Goal: Task Accomplishment & Management: Use online tool/utility

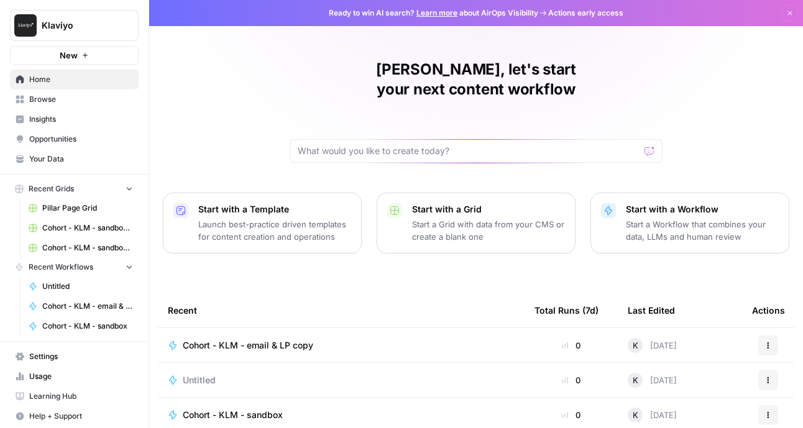
click at [282, 218] on p "Launch best-practice driven templates for content creation and operations" at bounding box center [274, 230] width 153 height 25
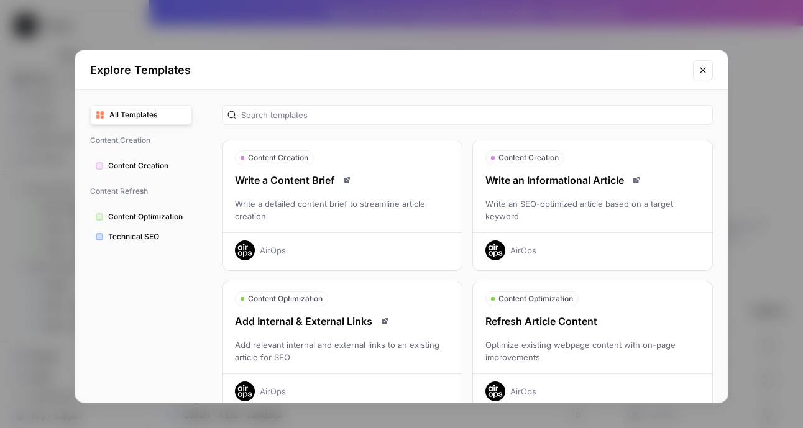
click at [145, 169] on span "Content Creation" at bounding box center [147, 165] width 78 height 11
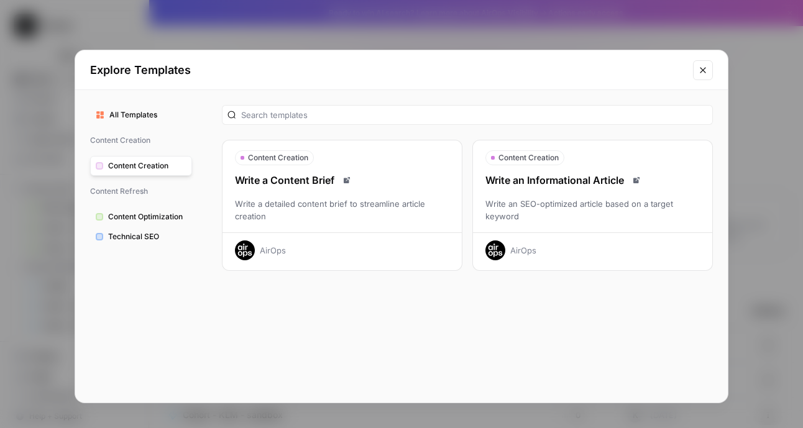
click at [144, 169] on span "Content Creation" at bounding box center [147, 165] width 78 height 11
click at [123, 113] on span "All Templates" at bounding box center [147, 114] width 77 height 11
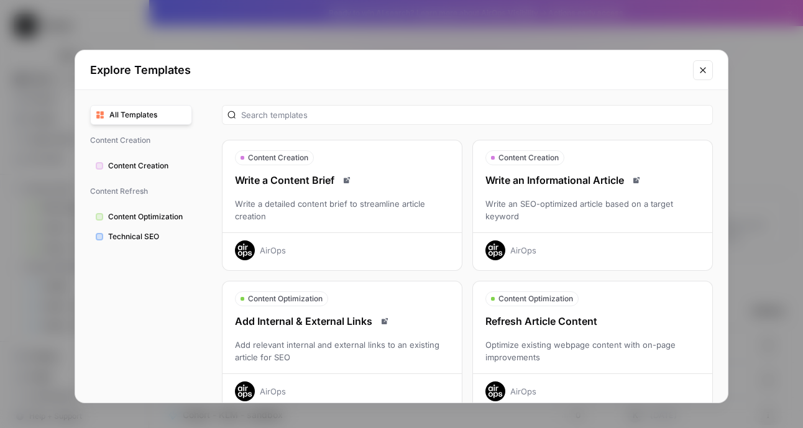
click at [186, 117] on span "All Templates" at bounding box center [147, 114] width 77 height 11
click at [323, 112] on input "text" at bounding box center [474, 115] width 466 height 12
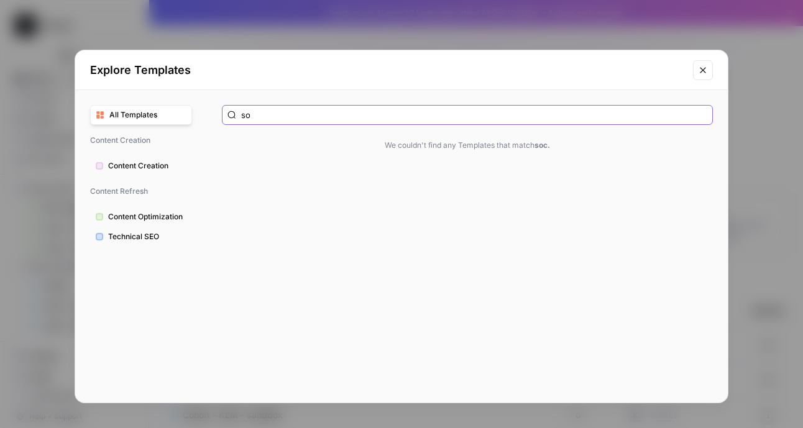
type input "s"
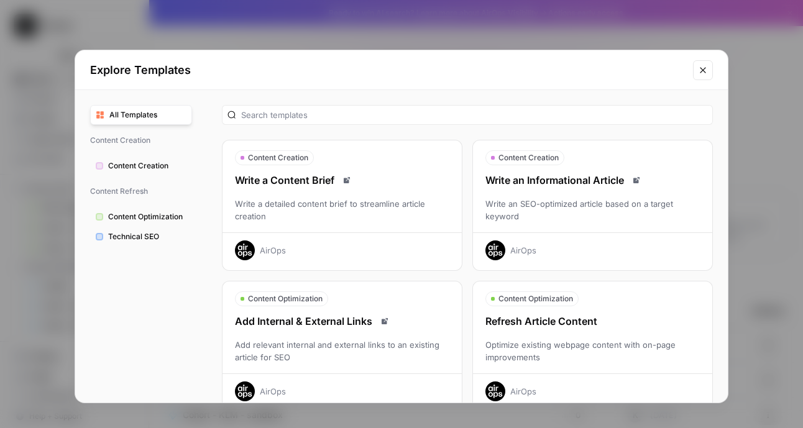
click at [701, 73] on icon "Close modal" at bounding box center [703, 70] width 10 height 10
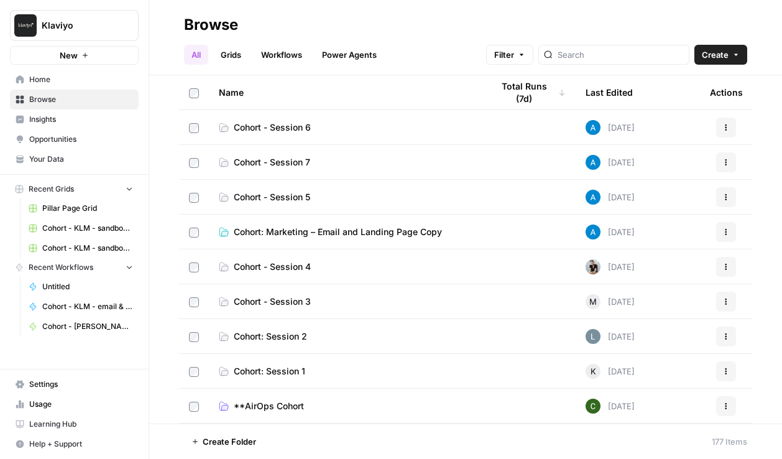
click at [358, 232] on span "Cohort: Marketing – Email and Landing Page Copy" at bounding box center [338, 232] width 208 height 12
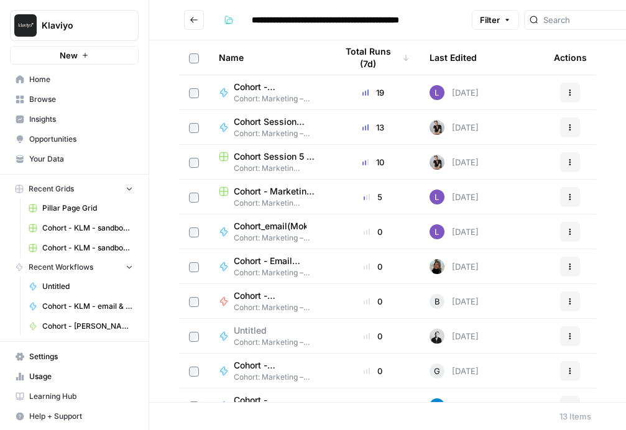
click at [270, 121] on span "Cohort Session 5 - [PERSON_NAME] subject lines/CTAs" at bounding box center [270, 122] width 73 height 12
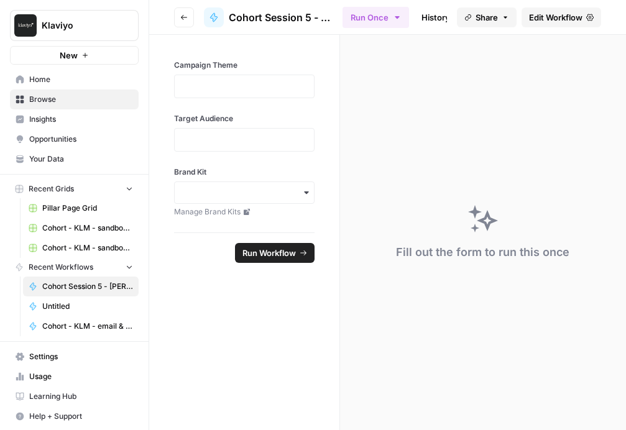
click at [182, 15] on icon "button" at bounding box center [183, 17] width 7 height 7
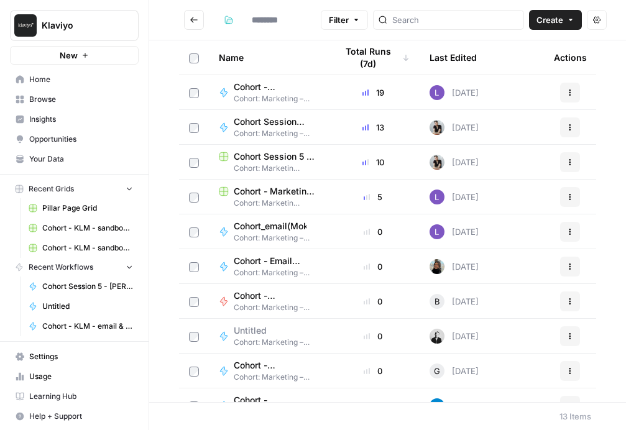
type input "**********"
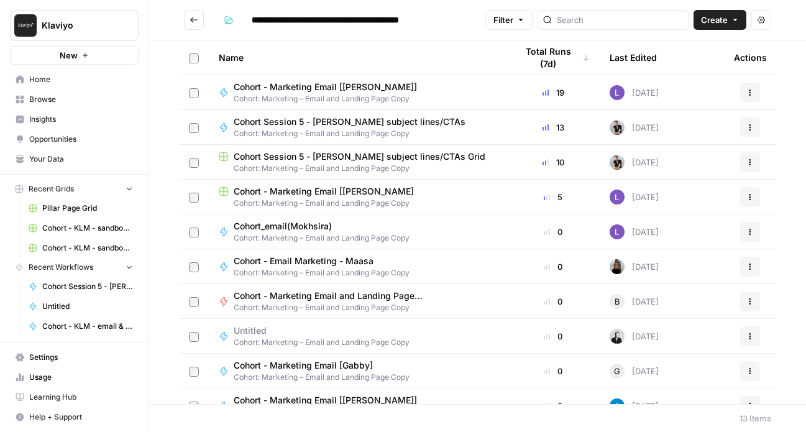
click at [58, 266] on span "Recent Workflows" at bounding box center [61, 267] width 65 height 11
click at [46, 101] on span "Browse" at bounding box center [81, 99] width 104 height 11
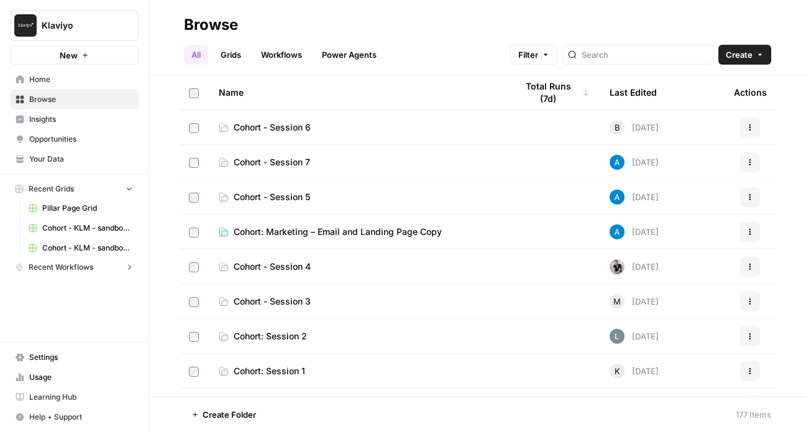
click at [296, 133] on span "Cohort - Session 6" at bounding box center [272, 127] width 77 height 12
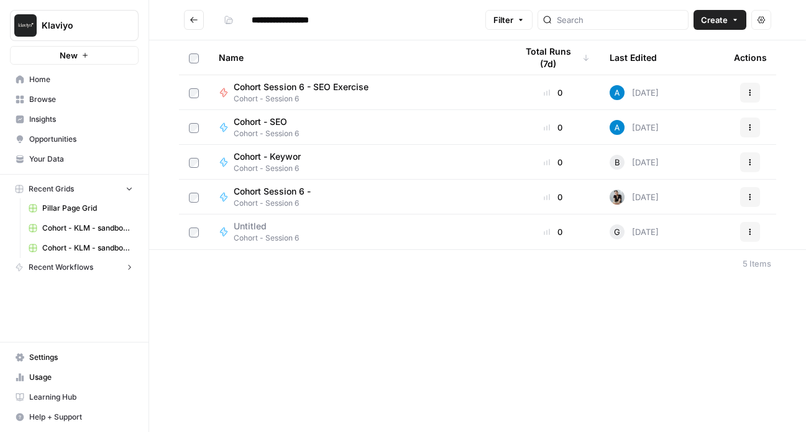
click at [706, 11] on button "Create" at bounding box center [720, 20] width 53 height 20
click at [695, 64] on span "Workflow" at bounding box center [697, 66] width 70 height 12
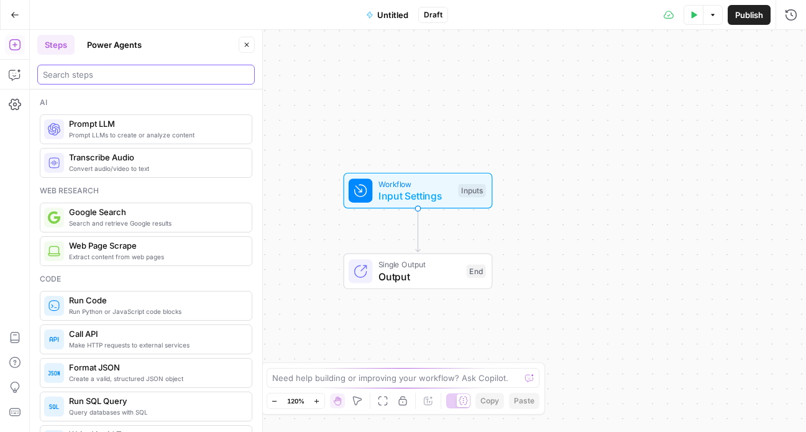
click at [150, 75] on input "search" at bounding box center [146, 74] width 206 height 12
click at [414, 2] on div "Go Back Untitled Draft Test Data Options Publish Run History" at bounding box center [403, 14] width 806 height 29
click at [398, 12] on span "Untitled" at bounding box center [392, 15] width 31 height 12
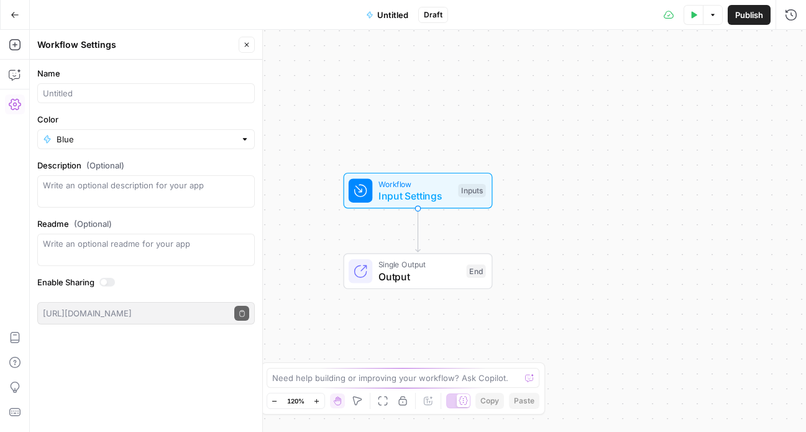
click at [186, 100] on div at bounding box center [146, 93] width 218 height 20
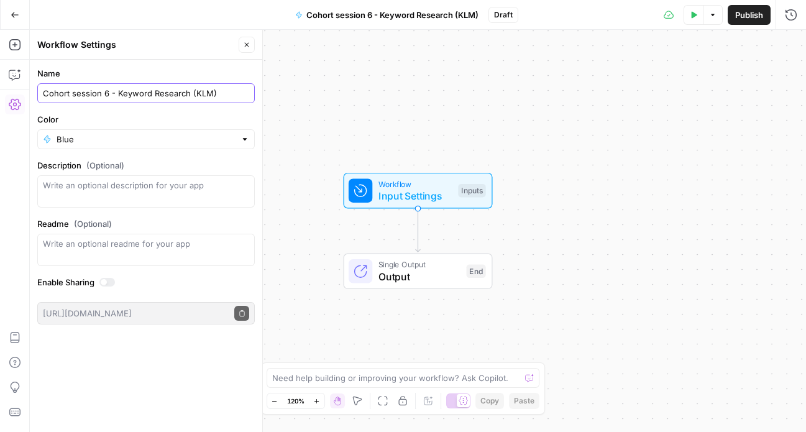
type input "Cohort session 6 - Keyword Research (KLM)"
click at [757, 12] on span "Publish" at bounding box center [750, 15] width 28 height 12
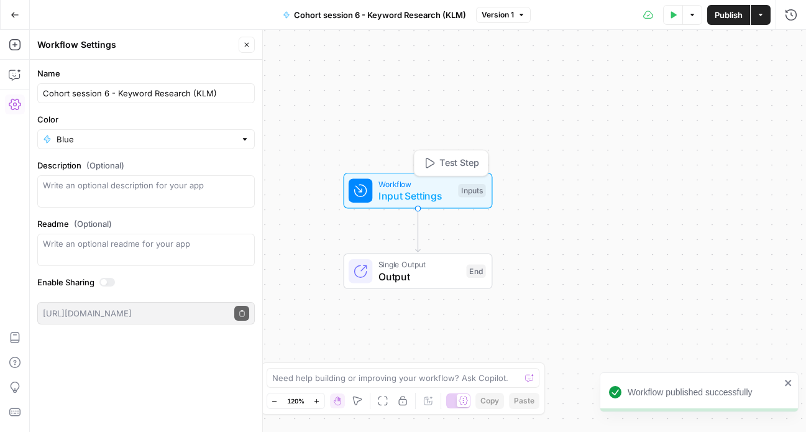
click at [399, 198] on span "Input Settings" at bounding box center [416, 195] width 74 height 15
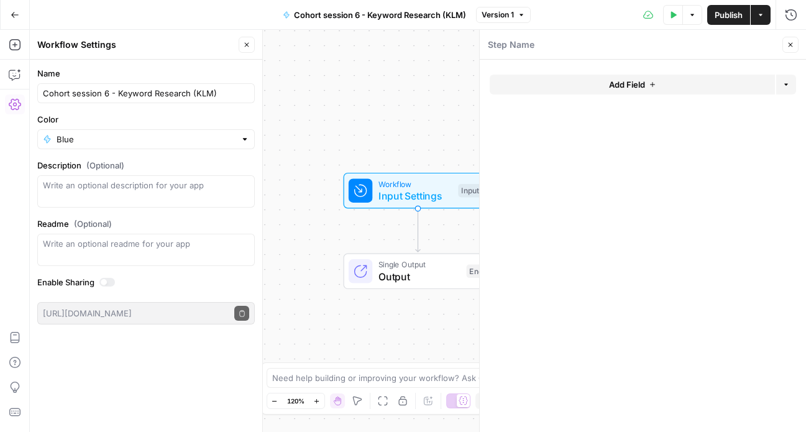
click at [538, 83] on button "Add Field" at bounding box center [632, 85] width 285 height 20
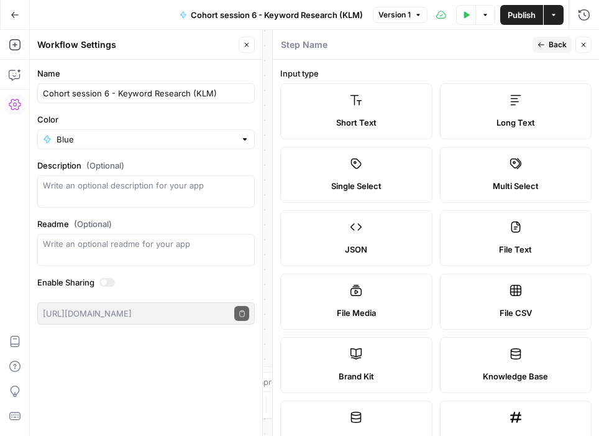
click at [373, 114] on label "Short Text" at bounding box center [356, 111] width 152 height 56
click at [346, 101] on label "Short Text" at bounding box center [356, 111] width 152 height 56
click at [336, 109] on label "Short Text" at bounding box center [356, 111] width 152 height 56
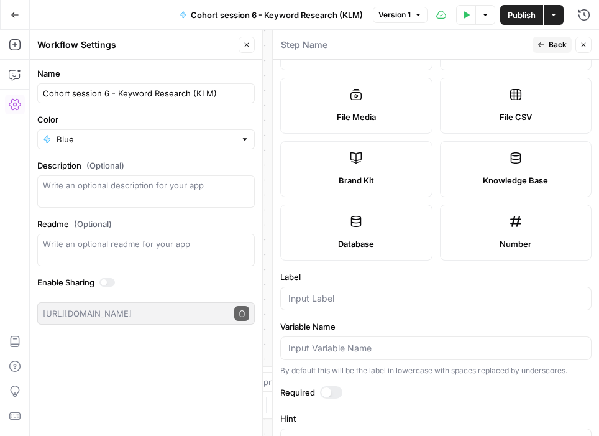
scroll to position [368, 0]
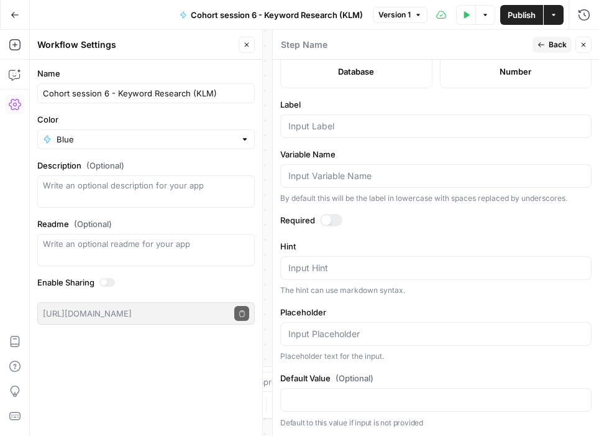
click at [329, 220] on div at bounding box center [326, 220] width 10 height 10
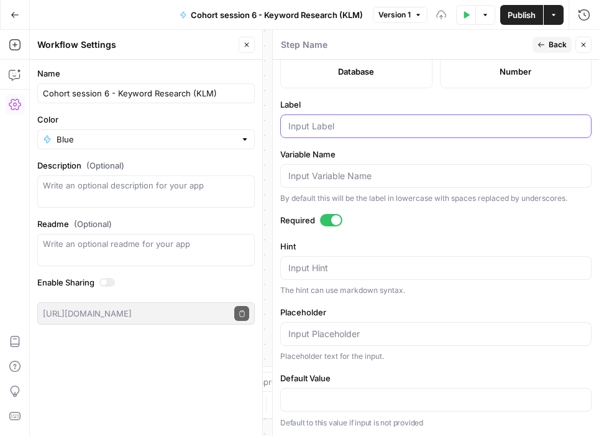
click at [341, 131] on input "Label" at bounding box center [436, 126] width 295 height 12
type input "Keyword"
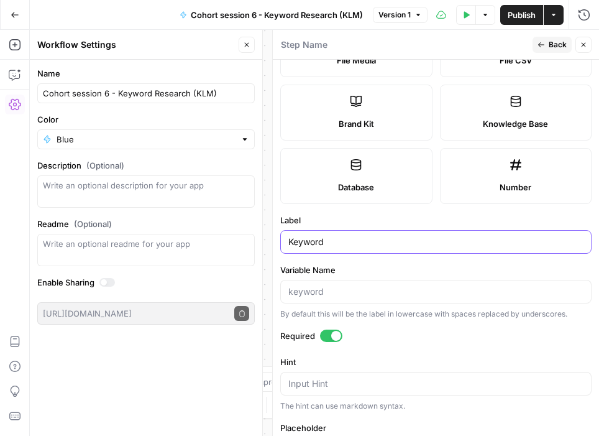
scroll to position [0, 0]
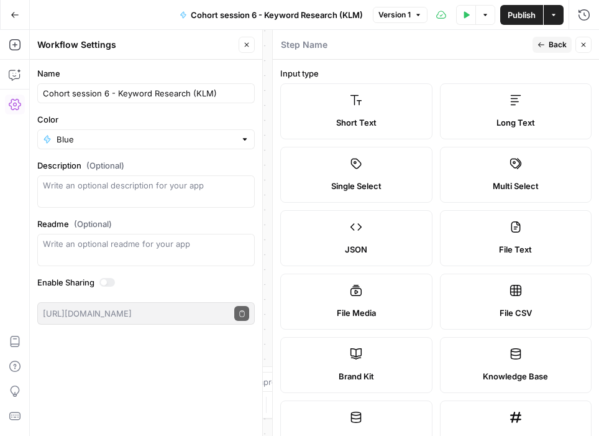
click at [550, 44] on span "Back" at bounding box center [558, 44] width 18 height 11
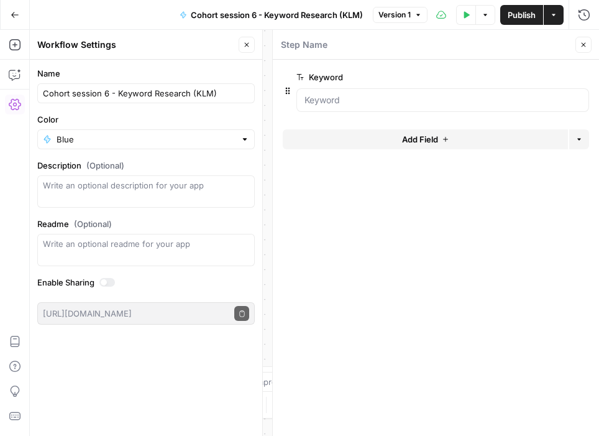
click at [427, 137] on span "Add Field" at bounding box center [420, 139] width 36 height 12
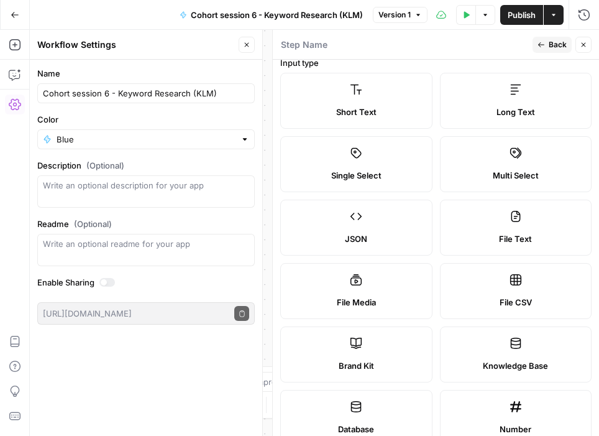
scroll to position [12, 0]
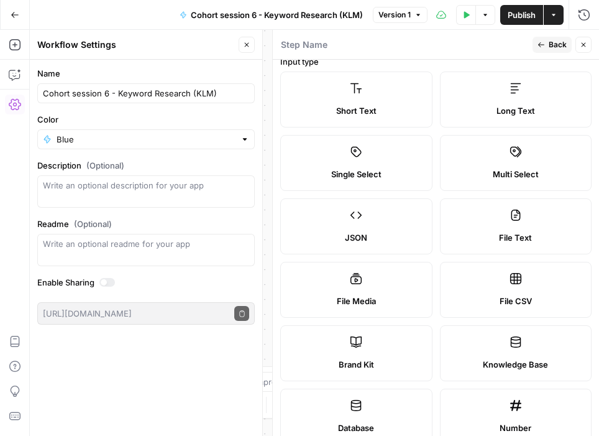
click at [395, 347] on label "Brand Kit" at bounding box center [356, 353] width 152 height 56
type input "Brand Kit"
type input "brand_kit"
click at [348, 345] on label "Brand Kit" at bounding box center [356, 353] width 152 height 56
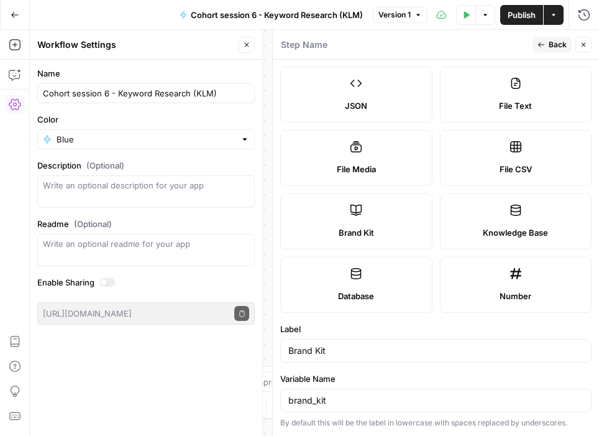
scroll to position [236, 0]
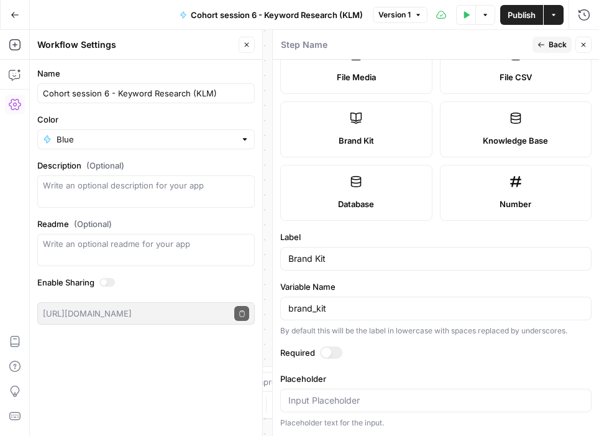
click at [330, 354] on div at bounding box center [326, 353] width 10 height 10
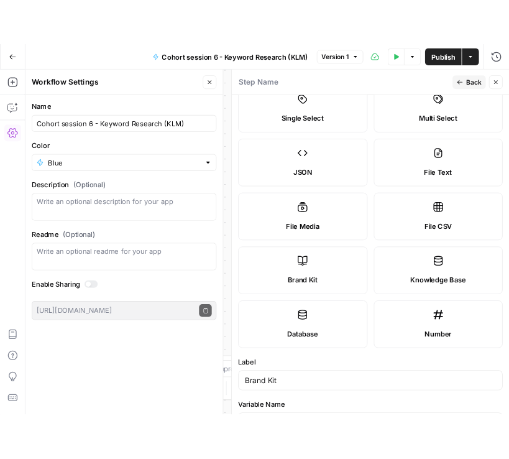
scroll to position [0, 0]
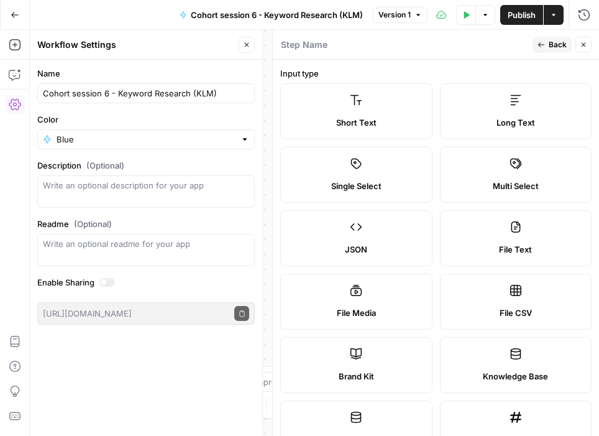
click at [552, 47] on span "Back" at bounding box center [558, 44] width 18 height 11
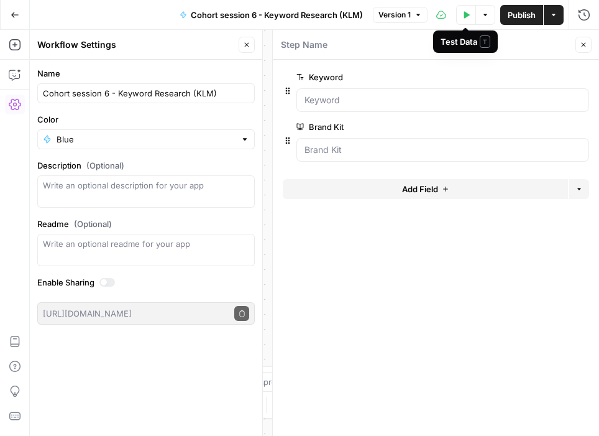
click at [466, 14] on icon "button" at bounding box center [467, 14] width 6 height 7
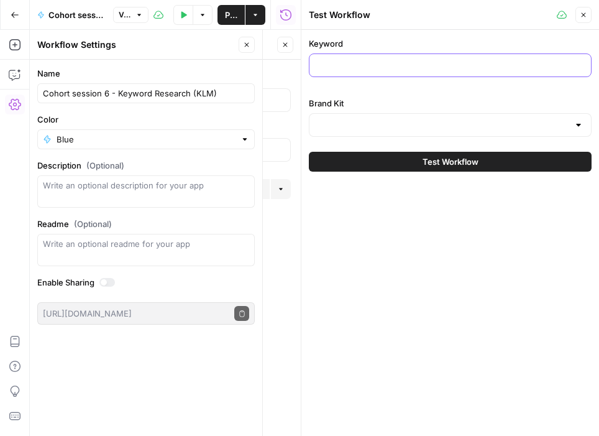
click at [400, 63] on input "Keyword" at bounding box center [450, 65] width 267 height 12
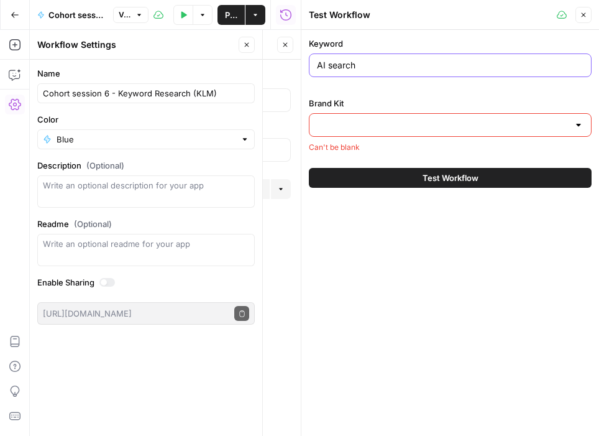
type input "AI search"
click at [381, 119] on input "Brand Kit" at bounding box center [443, 125] width 252 height 12
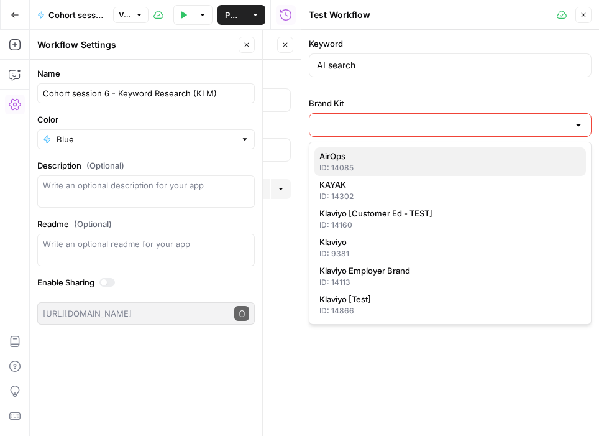
click at [371, 166] on div "ID: 14085" at bounding box center [451, 167] width 262 height 11
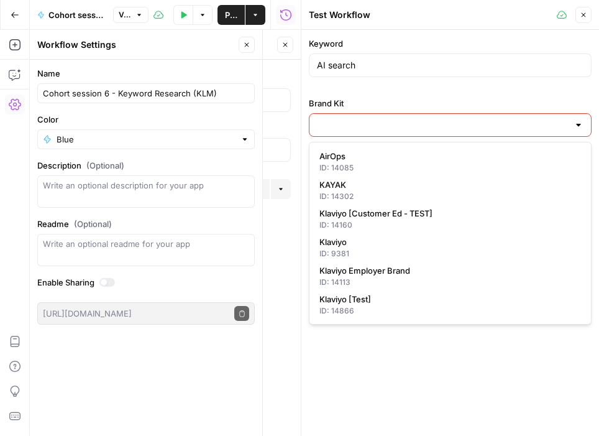
type input "AirOps"
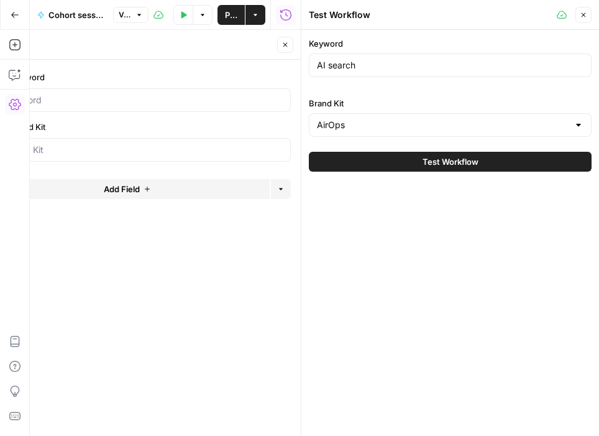
click at [589, 18] on button "Close" at bounding box center [584, 15] width 16 height 16
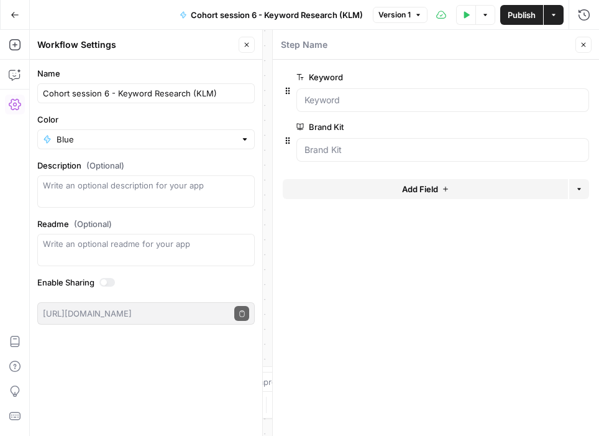
click at [449, 90] on div at bounding box center [443, 100] width 293 height 24
click at [442, 96] on input "Keyword" at bounding box center [443, 100] width 277 height 12
click at [589, 44] on button "Close" at bounding box center [584, 45] width 16 height 16
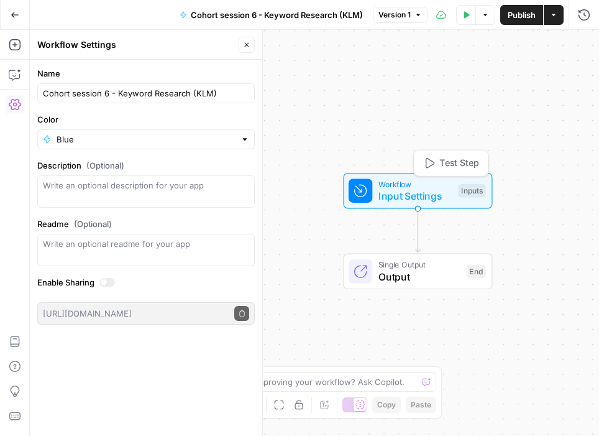
click at [472, 201] on div "Workflow Input Settings Inputs Test Step" at bounding box center [417, 190] width 137 height 25
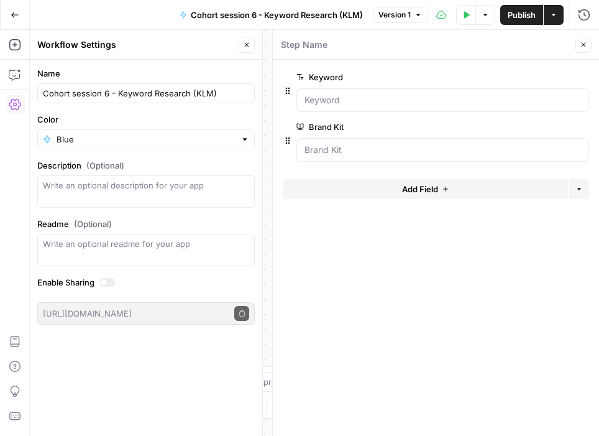
click at [366, 93] on div at bounding box center [443, 100] width 293 height 24
click at [357, 99] on input "Keyword" at bounding box center [443, 100] width 277 height 12
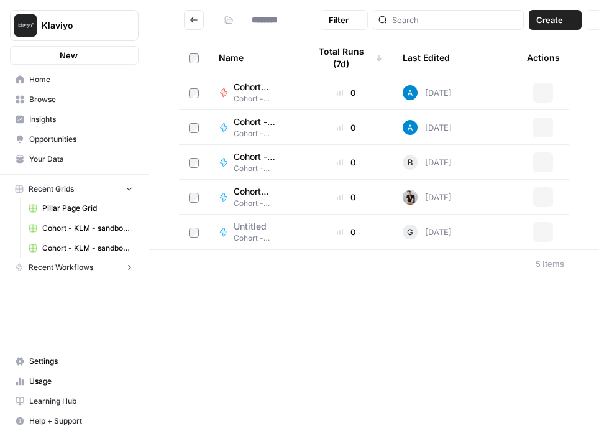
type input "**********"
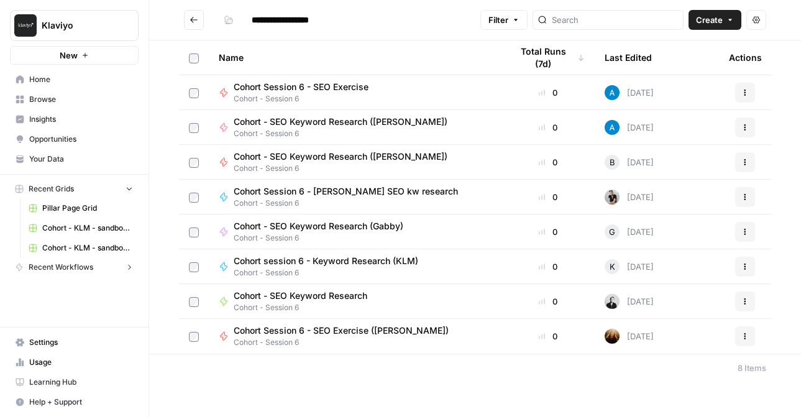
click at [400, 265] on span "Cohort session 6 - Keyword Research (KLM)" at bounding box center [326, 261] width 185 height 12
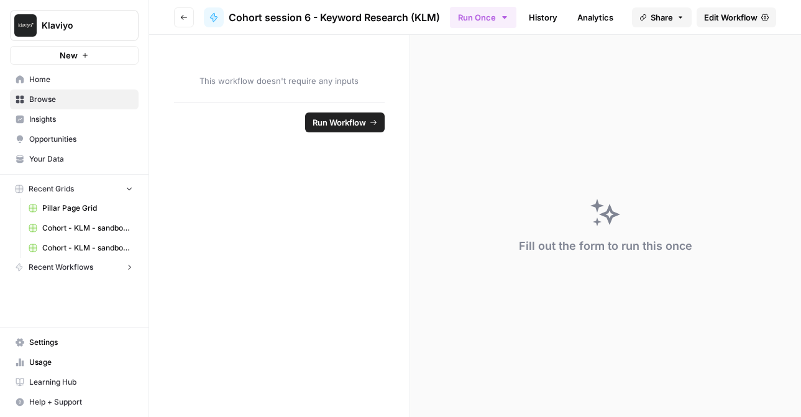
click at [458, 84] on div "Fill out the form to run this once" at bounding box center [605, 226] width 391 height 382
click at [714, 19] on span "Edit Workflow" at bounding box center [730, 17] width 53 height 12
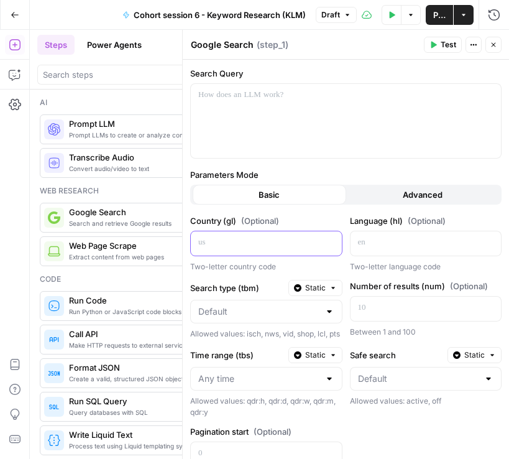
click at [269, 246] on p at bounding box center [256, 242] width 116 height 12
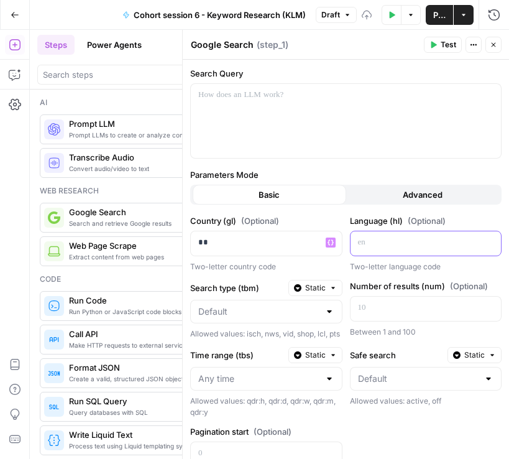
click at [407, 249] on div at bounding box center [416, 243] width 131 height 24
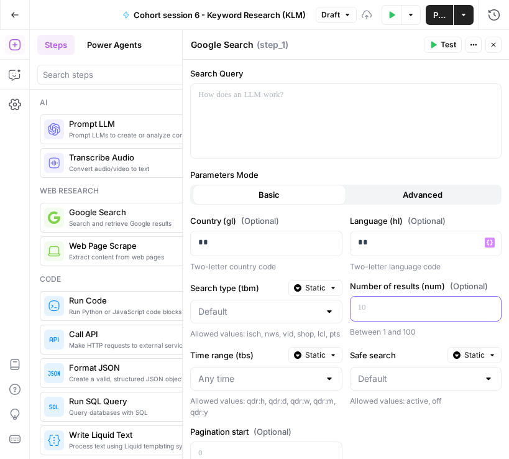
click at [405, 299] on div at bounding box center [416, 309] width 131 height 24
click at [441, 19] on span "Publish" at bounding box center [439, 15] width 12 height 12
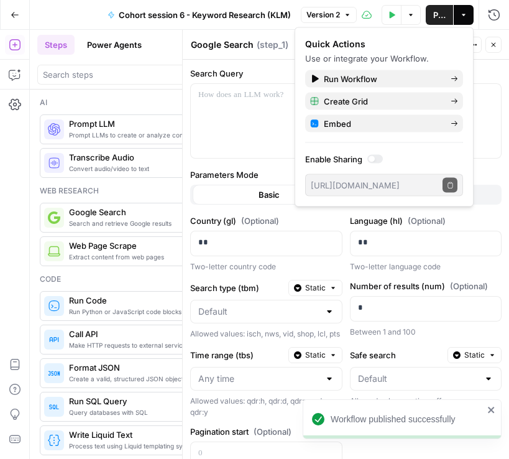
click at [496, 47] on icon "button" at bounding box center [493, 44] width 7 height 7
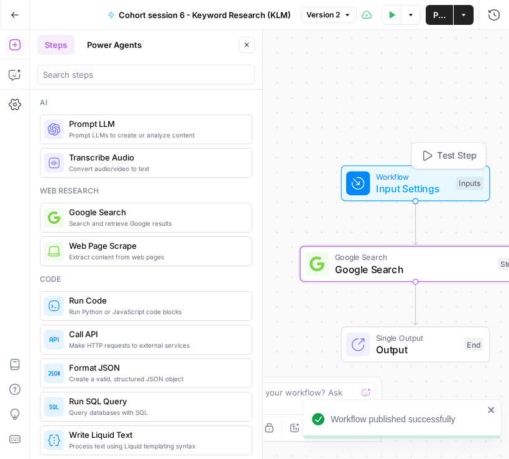
click at [470, 183] on div "Inputs" at bounding box center [469, 184] width 27 height 14
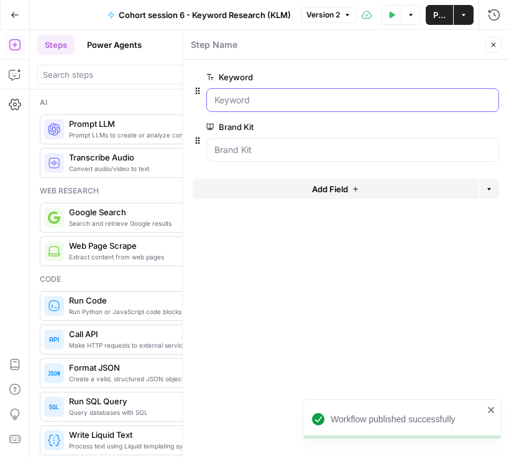
click at [234, 99] on input "Keyword" at bounding box center [353, 100] width 277 height 12
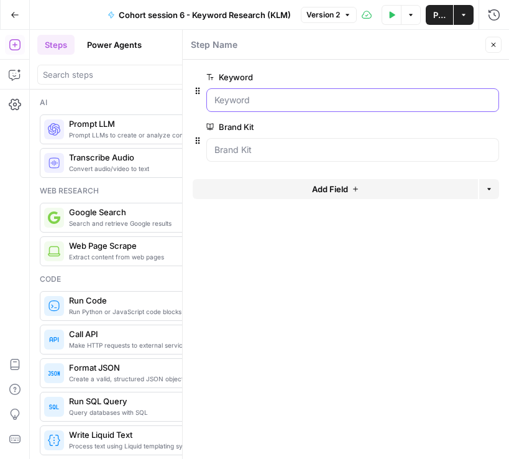
click at [248, 98] on input "Keyword" at bounding box center [353, 100] width 277 height 12
click at [456, 78] on span "edit field" at bounding box center [452, 77] width 27 height 10
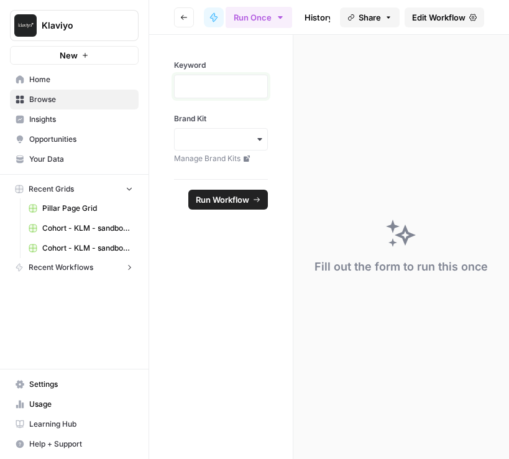
click at [208, 87] on p at bounding box center [221, 86] width 78 height 12
click at [263, 139] on icon "button" at bounding box center [260, 139] width 10 height 10
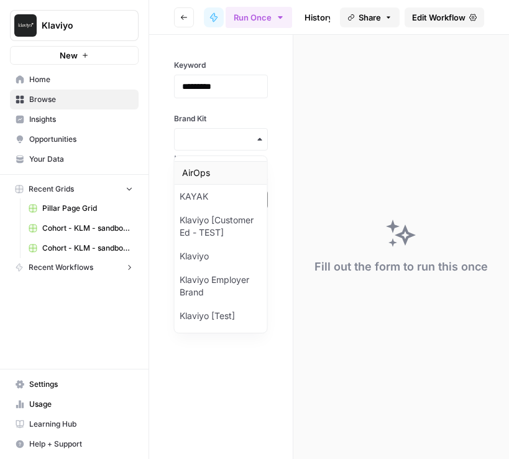
click at [207, 168] on div "AirOps" at bounding box center [221, 173] width 93 height 24
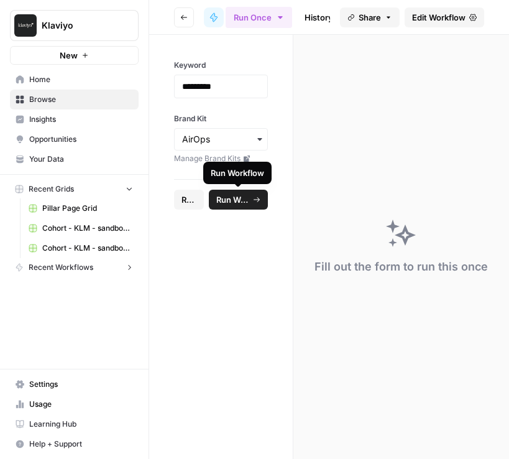
click at [239, 203] on span "Run Workflow" at bounding box center [232, 199] width 33 height 12
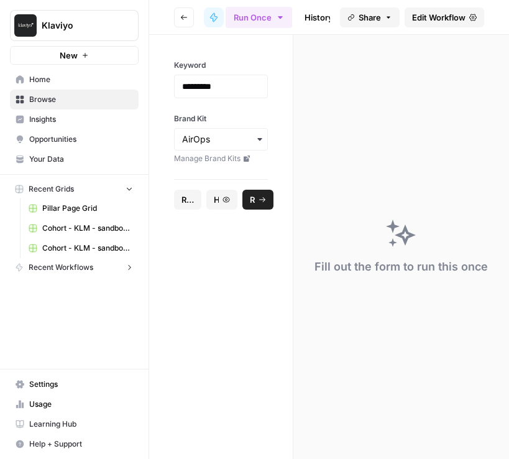
click at [185, 16] on icon "button" at bounding box center [183, 17] width 7 height 7
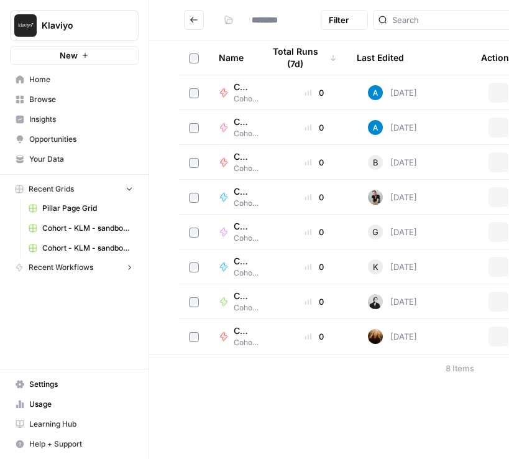
type input "**********"
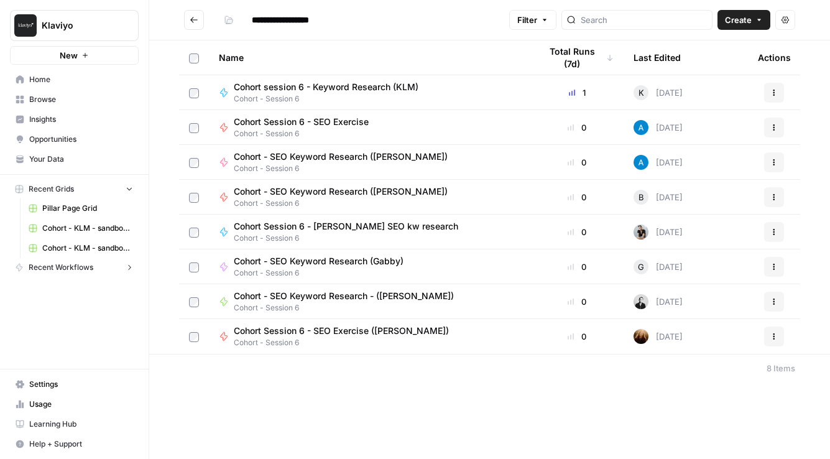
click at [452, 88] on div "Cohort session 6 - Keyword Research (KLM) Cohort - Session 6" at bounding box center [370, 93] width 302 height 24
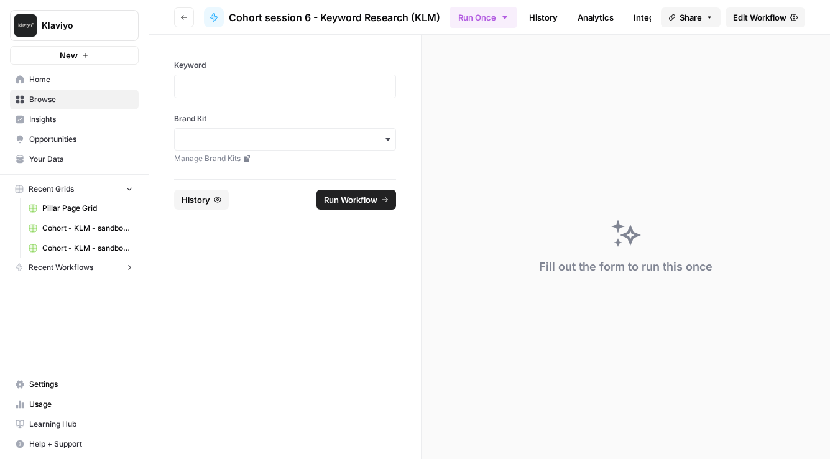
click at [758, 21] on span "Edit Workflow" at bounding box center [759, 17] width 53 height 12
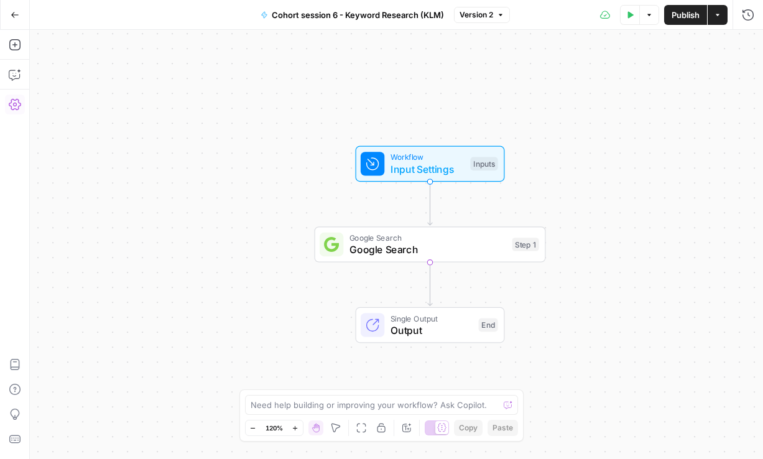
click at [14, 103] on icon "button" at bounding box center [15, 104] width 12 height 12
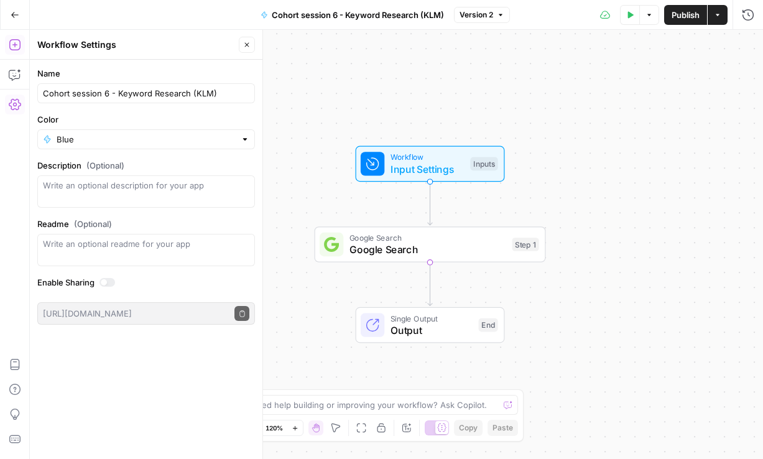
click at [24, 45] on button "Add Steps" at bounding box center [15, 45] width 20 height 20
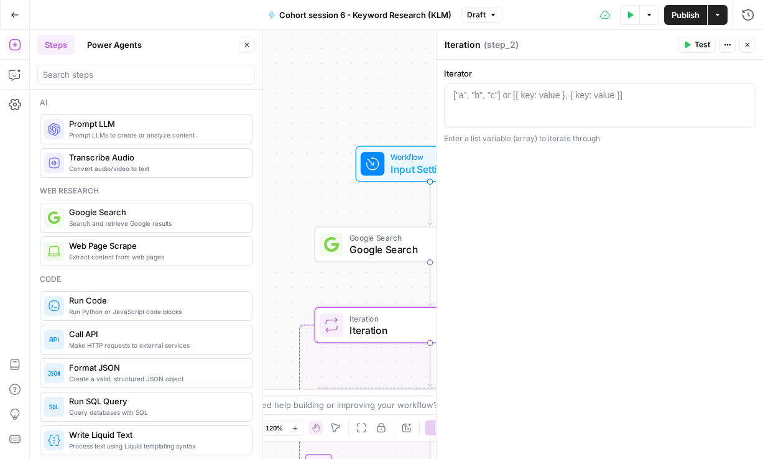
click at [119, 81] on div at bounding box center [146, 75] width 218 height 20
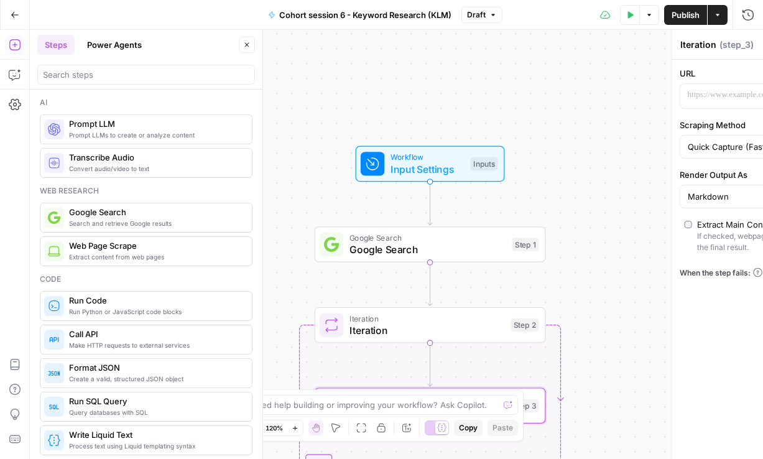
type textarea "Web Page Scrape"
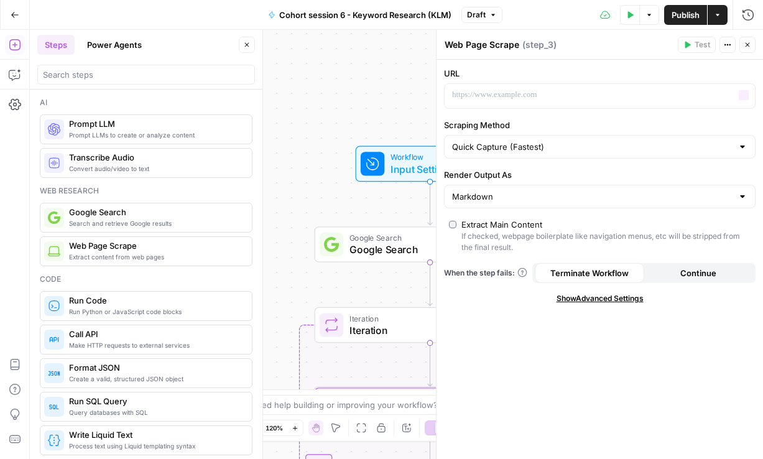
click at [331, 90] on div "Workflow Input Settings Inputs Google Search Google Search Step 1 Loop Iteratio…" at bounding box center [396, 244] width 733 height 429
click at [306, 133] on div "Workflow Input Settings Inputs Google Search Google Search Step 1 Loop Iteratio…" at bounding box center [396, 244] width 733 height 429
click at [372, 335] on span "Iteration" at bounding box center [426, 330] width 155 height 15
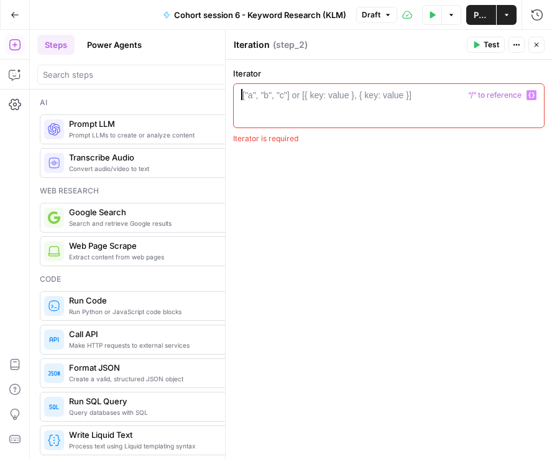
click at [298, 95] on div "["a", "b", "c"] or [{ key: value }, { key: value }]" at bounding box center [326, 95] width 169 height 12
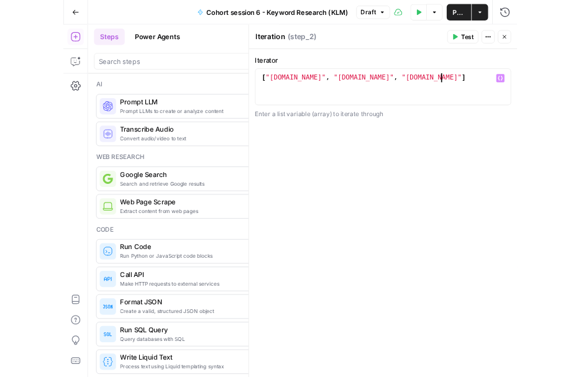
scroll to position [0, 16]
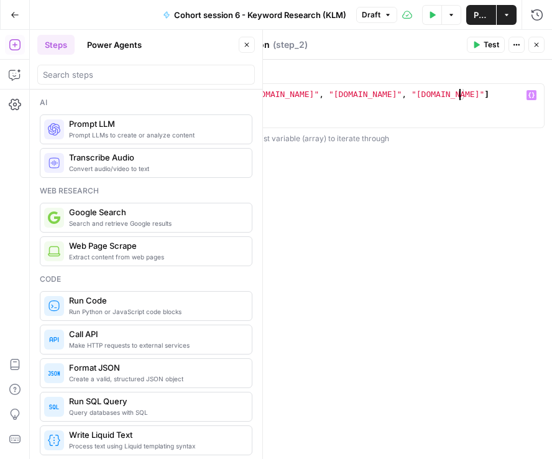
type textarea "**********"
click at [487, 14] on span "Publish" at bounding box center [482, 15] width 16 height 12
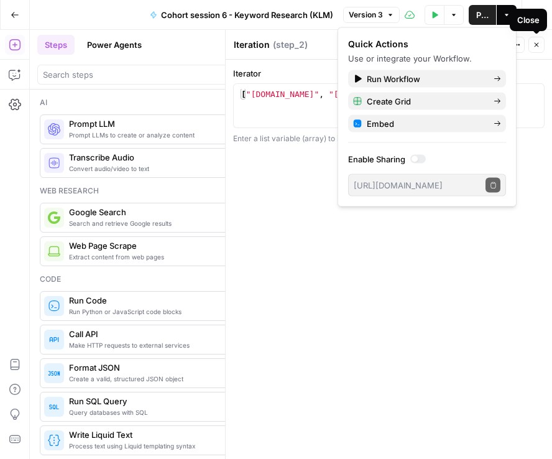
click at [537, 47] on icon "button" at bounding box center [536, 44] width 7 height 7
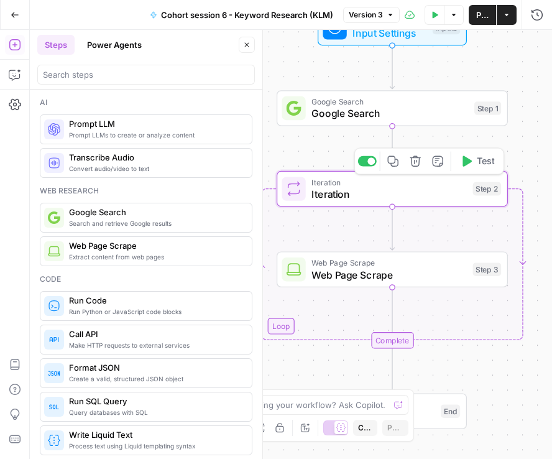
click at [389, 264] on span "Web Page Scrape" at bounding box center [389, 263] width 155 height 12
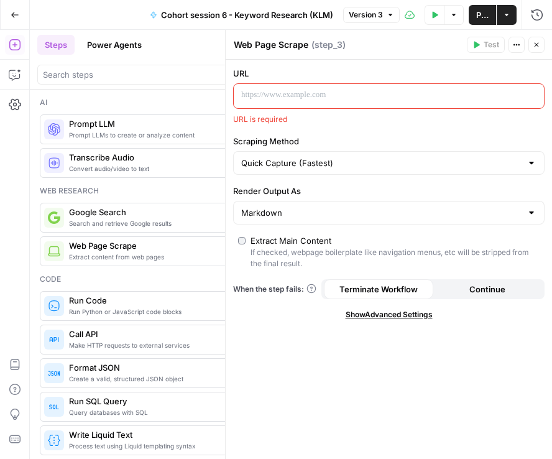
click at [536, 44] on icon "button" at bounding box center [536, 44] width 7 height 7
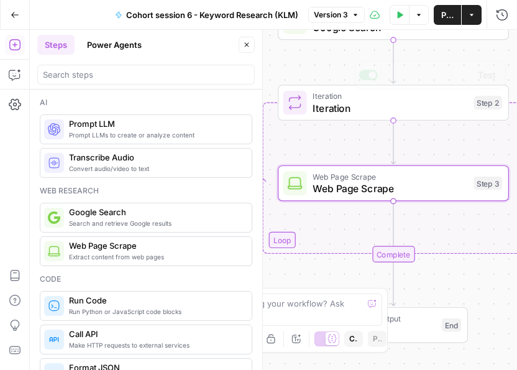
click at [364, 188] on span "Web Page Scrape" at bounding box center [390, 188] width 155 height 15
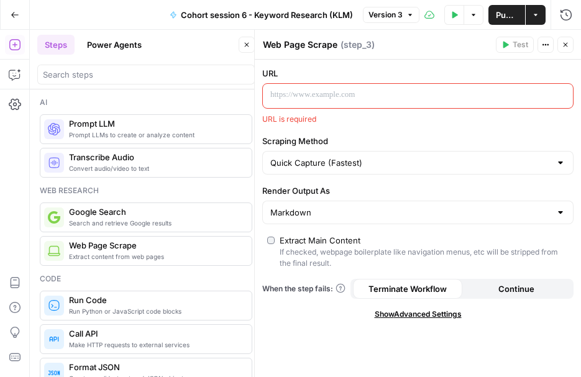
click at [338, 85] on div at bounding box center [408, 96] width 290 height 24
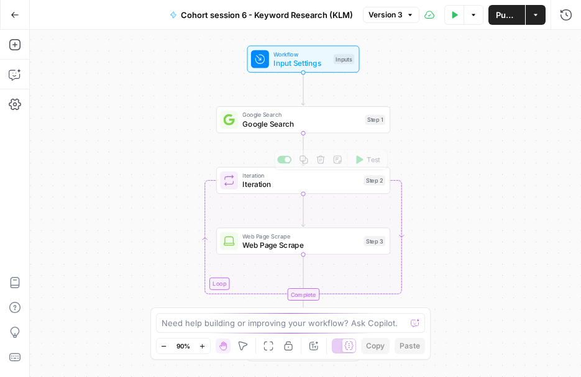
click at [303, 234] on span "Web Page Scrape" at bounding box center [300, 236] width 117 height 9
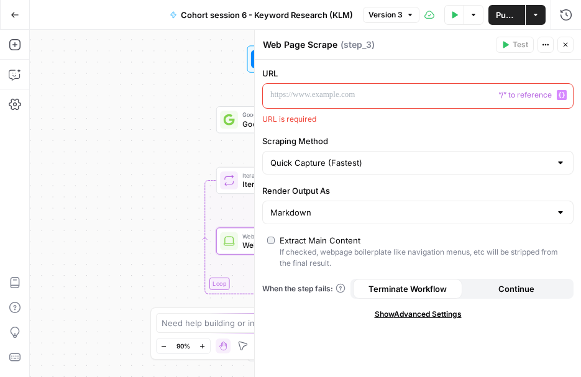
click at [381, 98] on p at bounding box center [407, 95] width 275 height 12
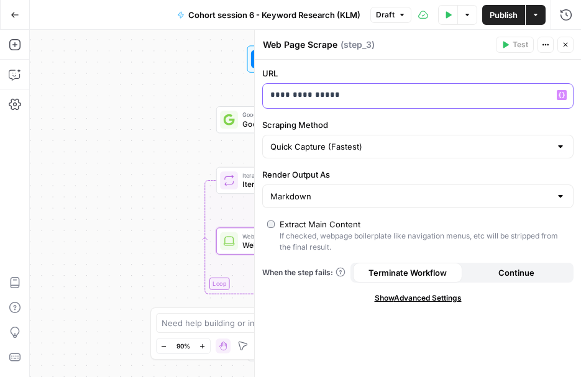
drag, startPoint x: 375, startPoint y: 99, endPoint x: 249, endPoint y: 84, distance: 126.5
click at [254, 84] on div "**********" at bounding box center [417, 204] width 327 height 348
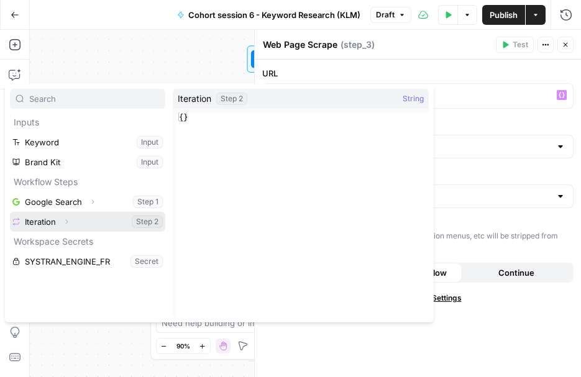
click at [111, 221] on button "Select variable Iteration" at bounding box center [87, 222] width 155 height 20
